Goal: Task Accomplishment & Management: Use online tool/utility

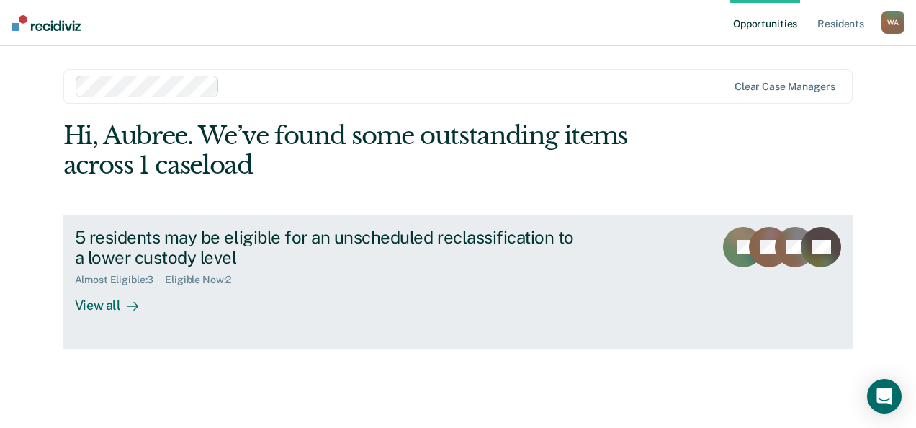
click at [107, 299] on div "View all" at bounding box center [115, 300] width 81 height 28
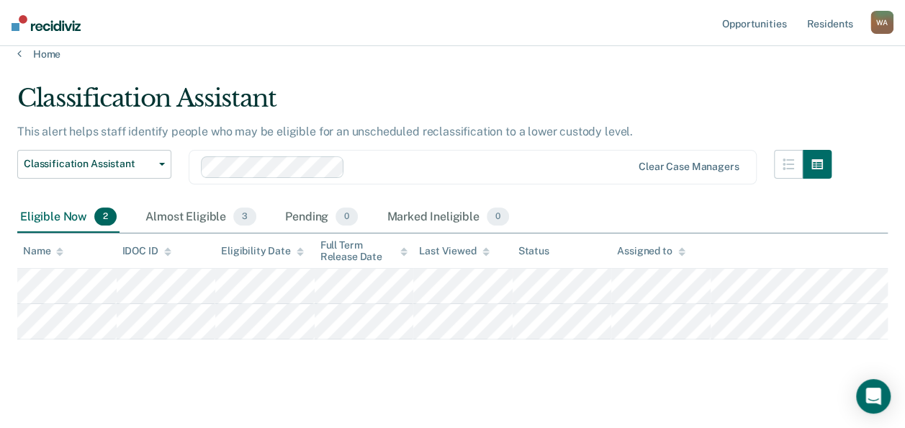
scroll to position [30, 0]
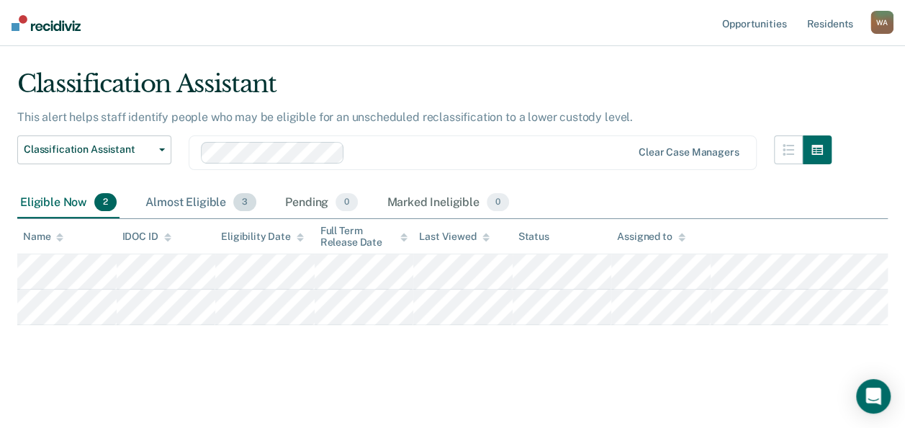
click at [189, 199] on div "Almost Eligible 3" at bounding box center [201, 203] width 117 height 32
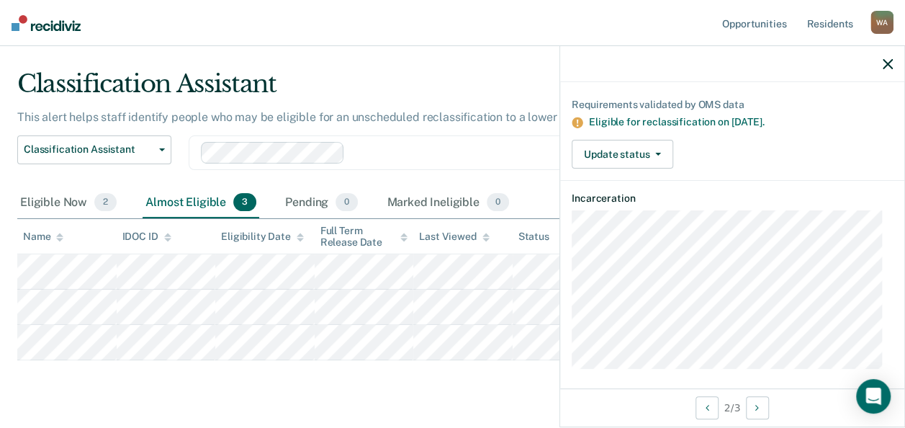
scroll to position [101, 0]
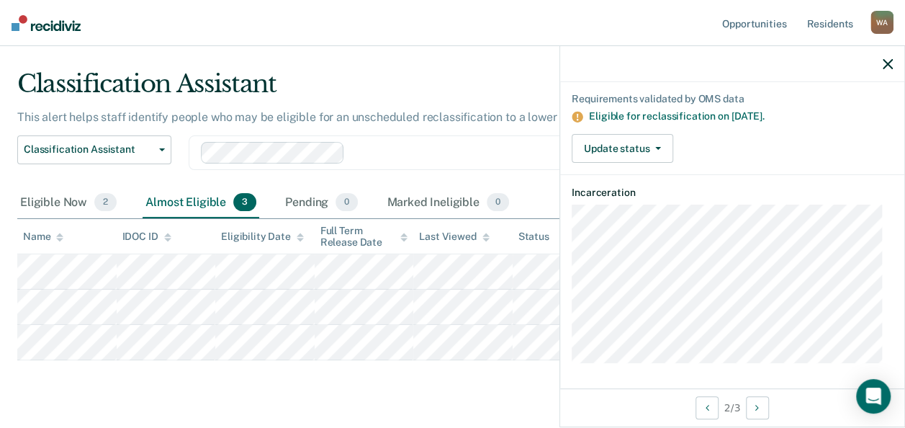
click at [881, 63] on div at bounding box center [732, 64] width 344 height 36
click at [885, 65] on icon "button" at bounding box center [887, 64] width 10 height 10
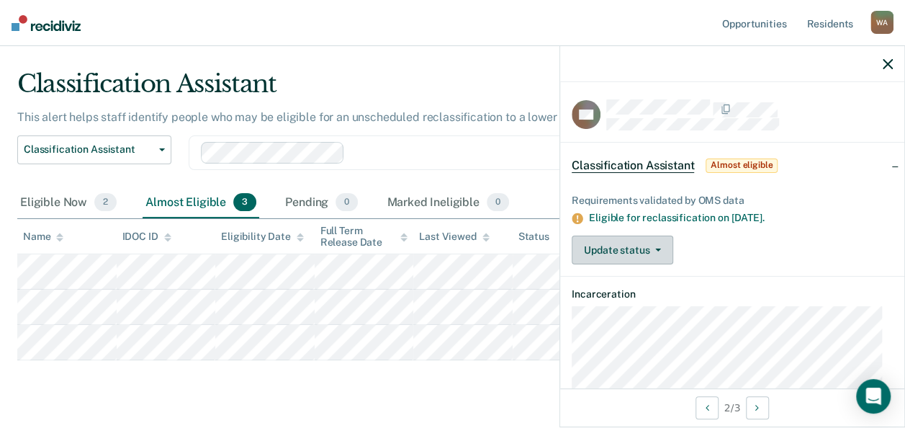
click at [654, 244] on button "Update status" at bounding box center [622, 249] width 101 height 29
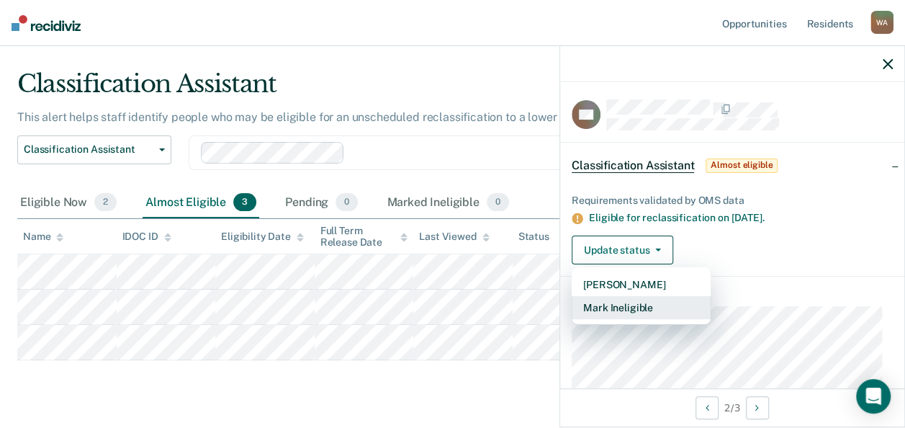
click at [636, 305] on button "Mark Ineligible" at bounding box center [641, 307] width 139 height 23
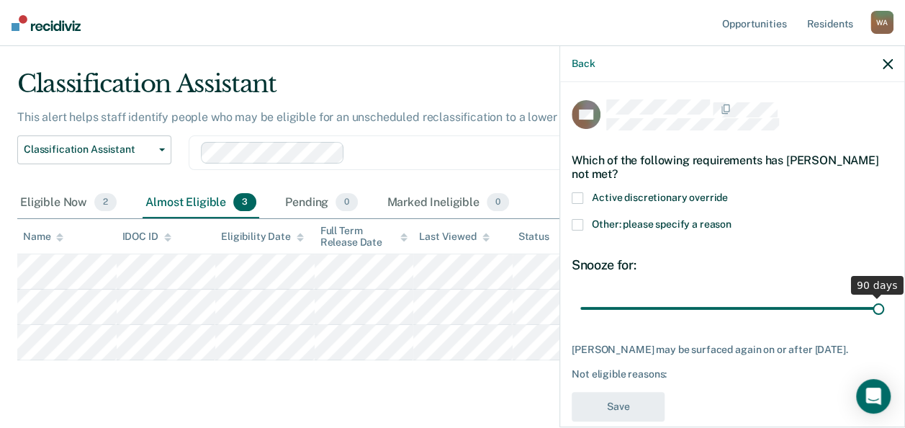
drag, startPoint x: 681, startPoint y: 305, endPoint x: 891, endPoint y: 281, distance: 211.6
type input "90"
click at [884, 295] on input "range" at bounding box center [732, 307] width 304 height 25
click at [577, 223] on span at bounding box center [578, 225] width 12 height 12
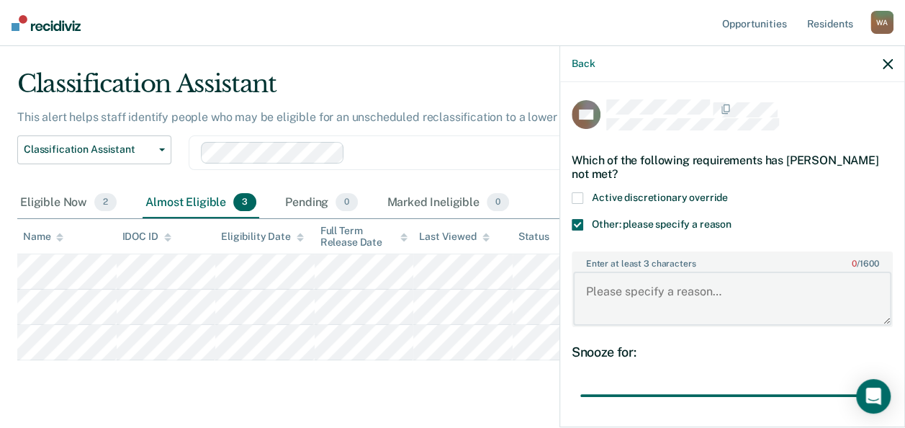
click at [629, 279] on textarea "Enter at least 3 characters 0 / 1600" at bounding box center [732, 297] width 318 height 53
type textarea "Multiple"
click at [887, 67] on icon "button" at bounding box center [887, 64] width 10 height 10
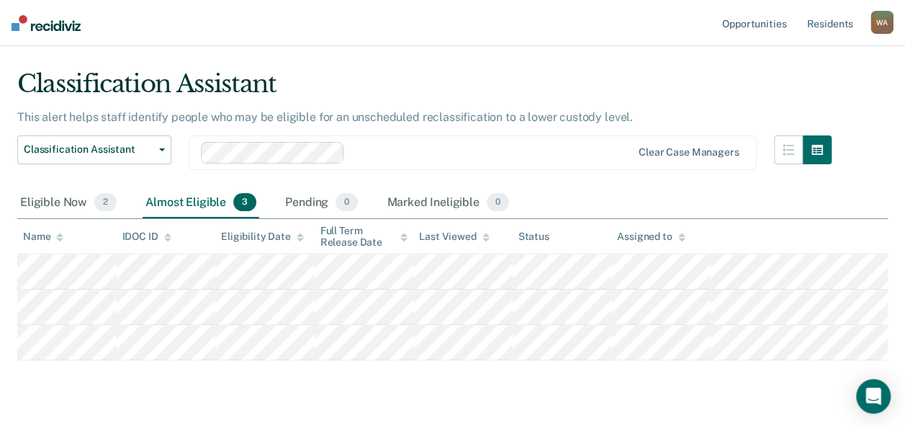
click at [63, 204] on div "Eligible Now 2" at bounding box center [68, 203] width 102 height 32
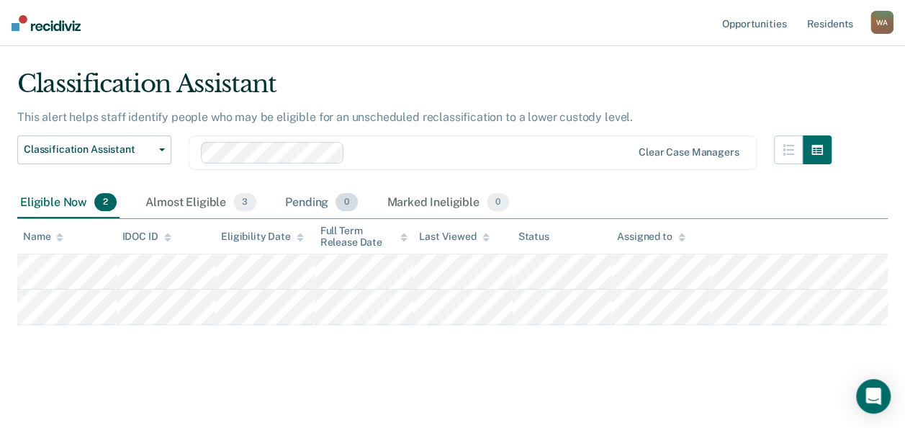
click at [320, 214] on div "Pending 0" at bounding box center [321, 203] width 78 height 32
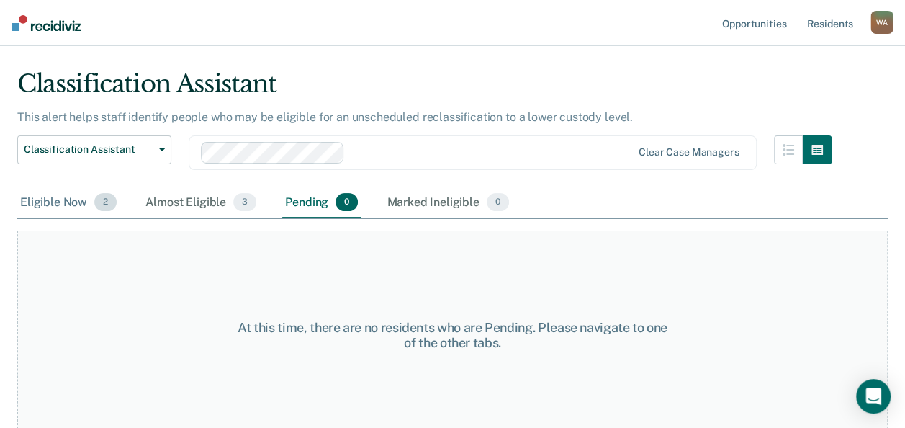
click at [63, 204] on div "Eligible Now 2" at bounding box center [68, 203] width 102 height 32
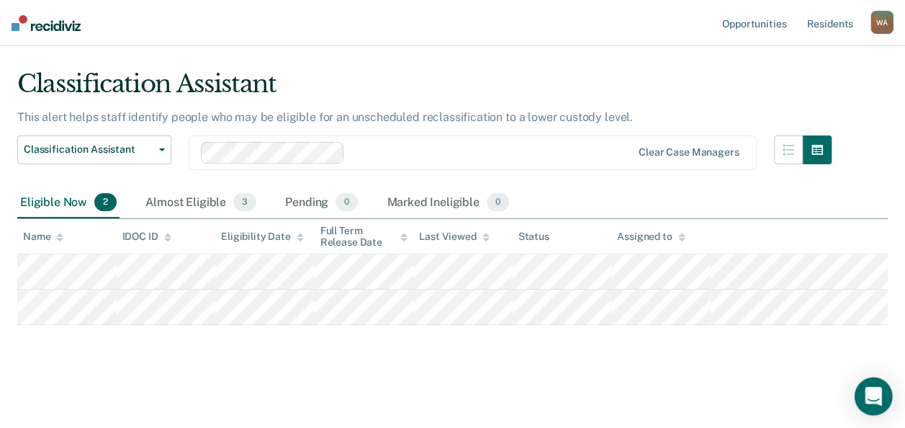
click at [875, 391] on icon "Open Intercom Messenger" at bounding box center [872, 396] width 17 height 19
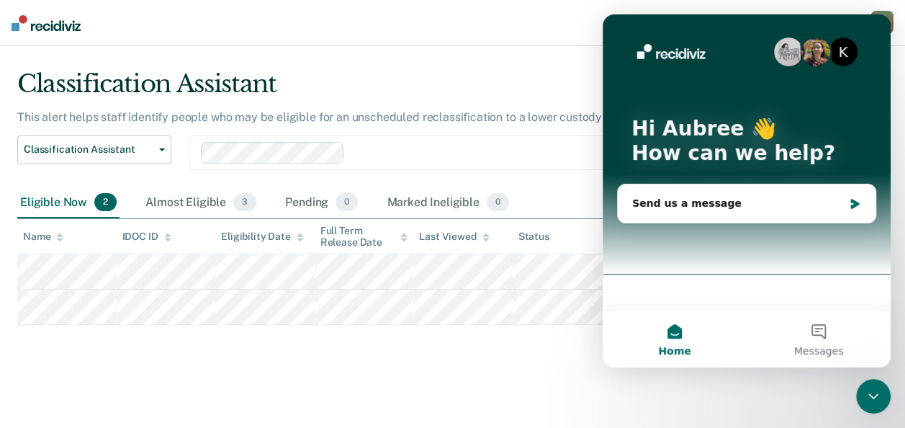
scroll to position [0, 0]
click at [517, 390] on main "Classification Assistant This alert helps staff identify people who may be elig…" at bounding box center [452, 235] width 905 height 378
click at [483, 384] on main "Classification Assistant This alert helps staff identify people who may be elig…" at bounding box center [452, 235] width 905 height 378
click at [875, 387] on icon "Close Intercom Messenger" at bounding box center [872, 395] width 17 height 17
